Goal: Manage account settings

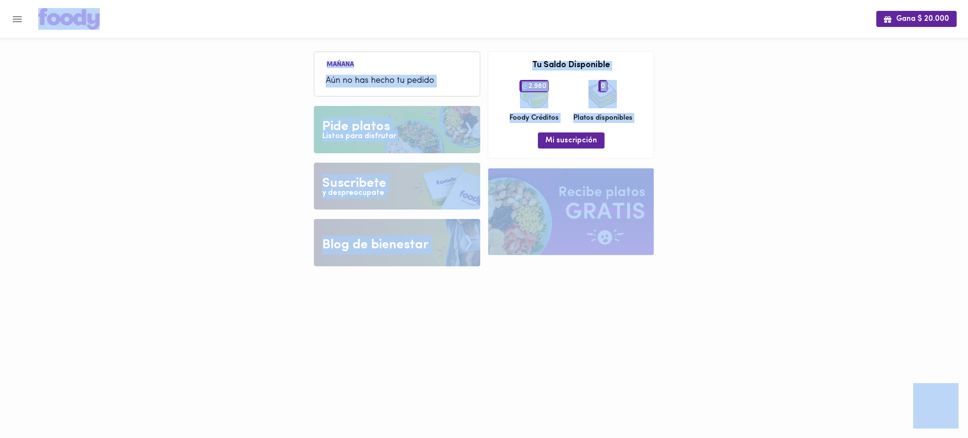
click at [129, 154] on div "Gana $ 20.000 [DATE] Aún no has hecho tu pedido Tu pago contraentrega por $- es…" at bounding box center [484, 140] width 968 height 280
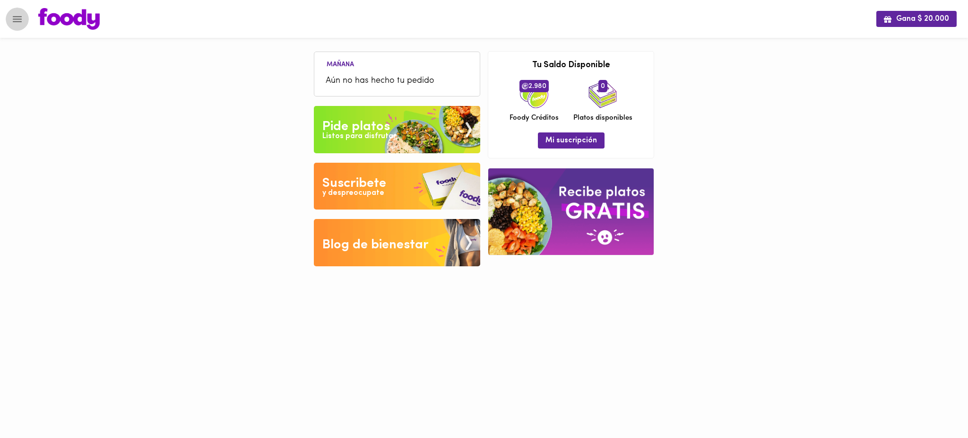
click at [18, 17] on icon "Menu" at bounding box center [17, 19] width 12 height 12
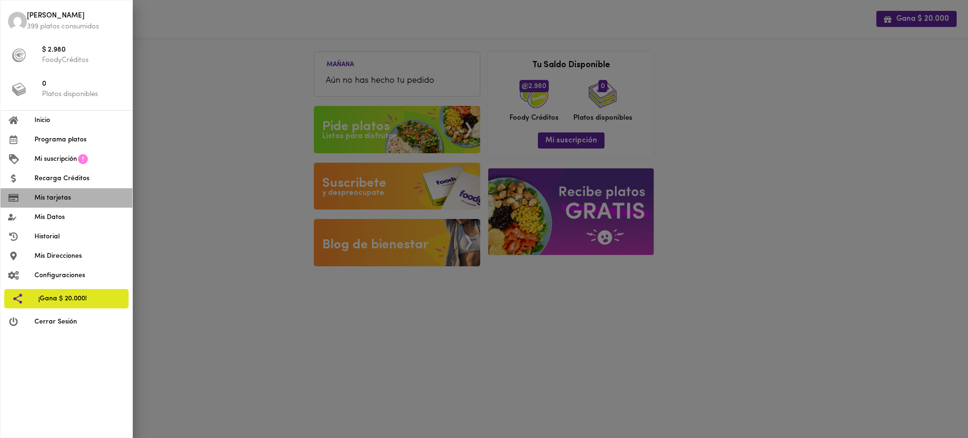
click at [70, 198] on span "Mis tarjetas" at bounding box center [80, 198] width 90 height 10
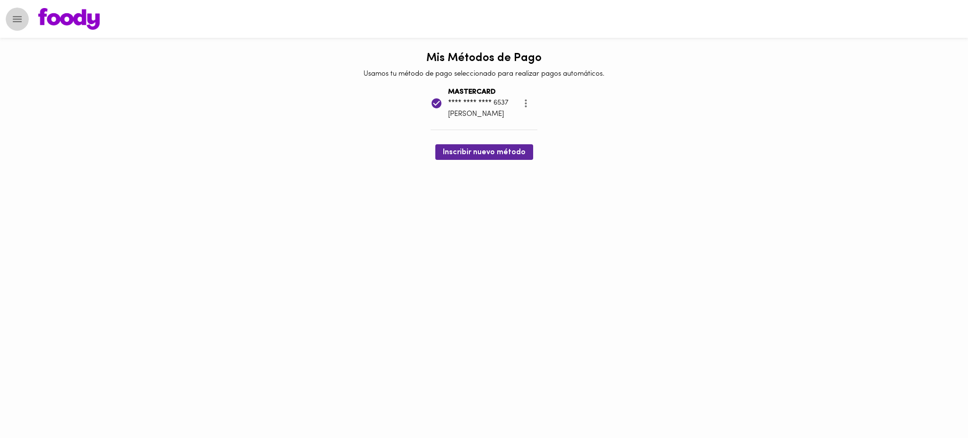
click at [11, 21] on icon "Menu" at bounding box center [17, 19] width 12 height 12
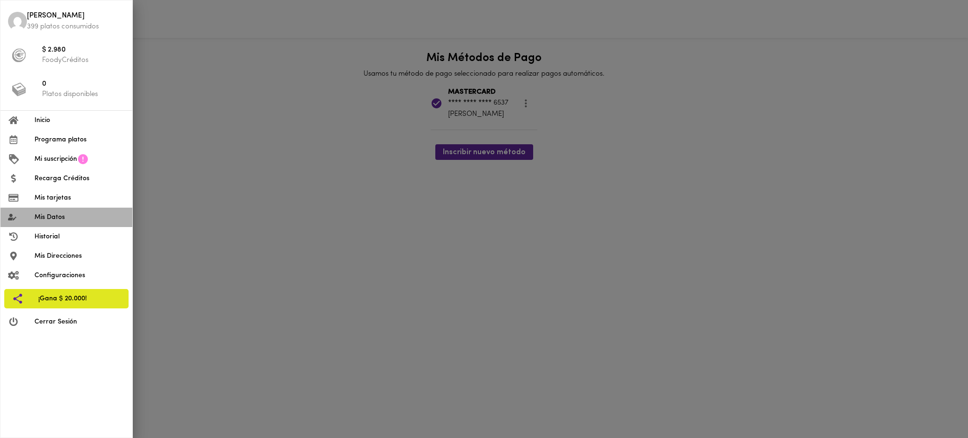
click at [61, 217] on span "Mis Datos" at bounding box center [80, 217] width 90 height 10
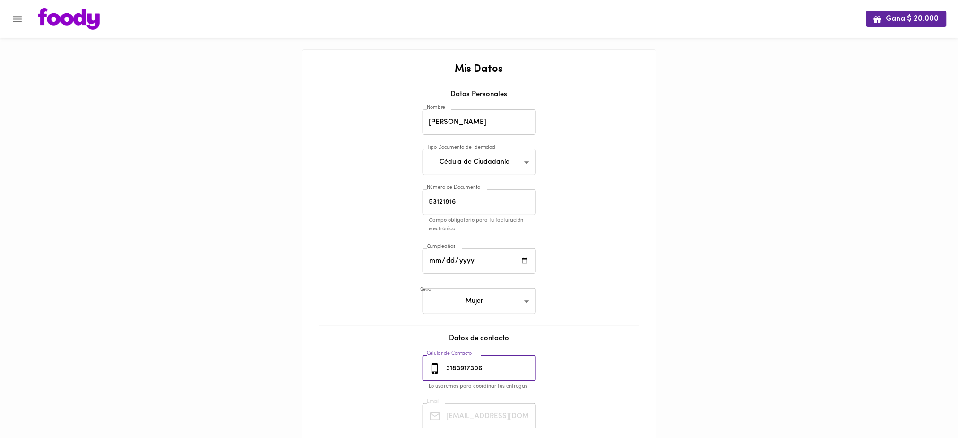
drag, startPoint x: 489, startPoint y: 368, endPoint x: 443, endPoint y: 363, distance: 46.6
click at [443, 363] on div "[PHONE_NUMBER] Celular de Contacto" at bounding box center [479, 369] width 113 height 26
click at [17, 26] on button "Menu" at bounding box center [17, 19] width 23 height 23
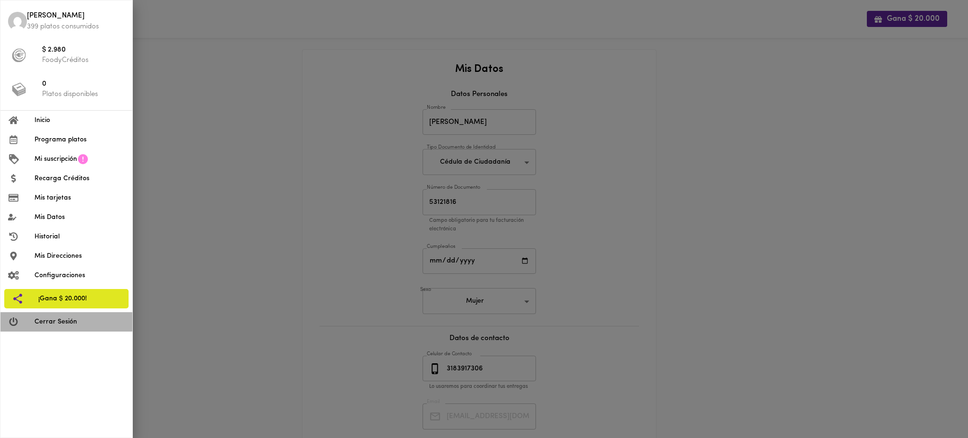
click at [55, 322] on span "Cerrar Sesión" at bounding box center [80, 322] width 90 height 10
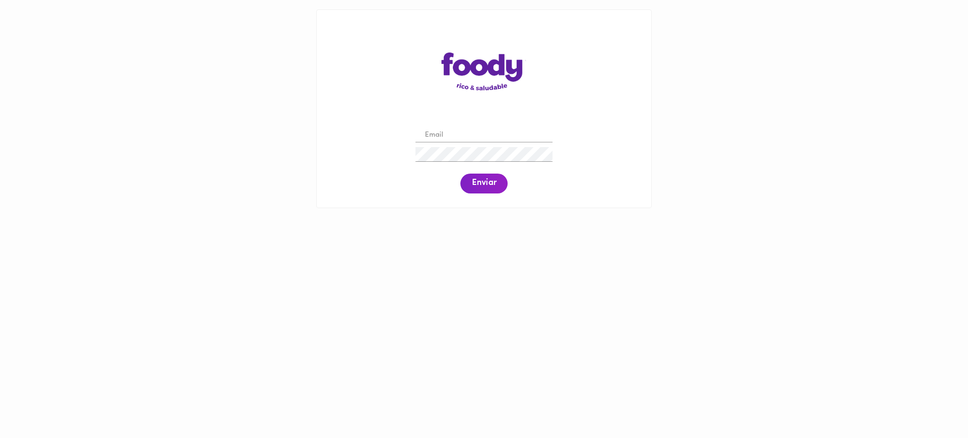
click at [481, 132] on input "email" at bounding box center [484, 135] width 137 height 15
paste input "[EMAIL_ADDRESS][DOMAIN_NAME]"
type input "[EMAIL_ADDRESS][DOMAIN_NAME]"
click at [481, 183] on span "Enviar" at bounding box center [484, 183] width 25 height 10
